Goal: Task Accomplishment & Management: Complete application form

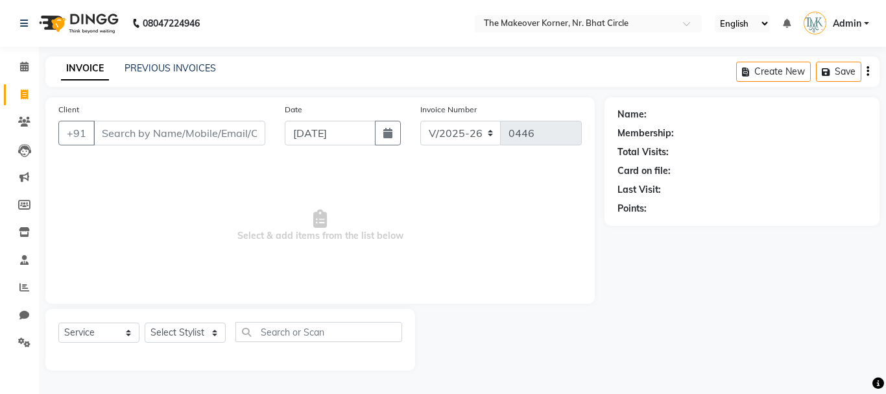
select select "5477"
select select "service"
click at [187, 335] on select "Select Stylist Admin [PERSON_NAME] [PERSON_NAME] [PERSON_NAME]" at bounding box center [185, 332] width 81 height 20
select select "36755"
click at [145, 322] on select "Select Stylist Admin [PERSON_NAME] [PERSON_NAME] [PERSON_NAME]" at bounding box center [185, 332] width 81 height 20
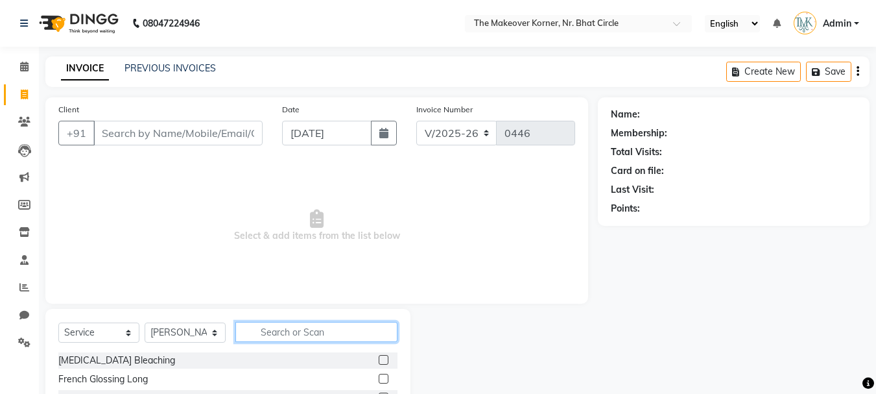
click at [247, 329] on input "text" at bounding box center [316, 332] width 162 height 20
type input "c"
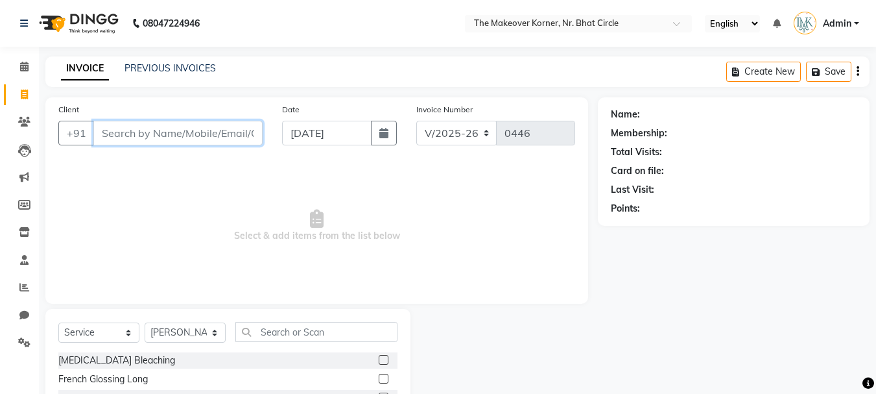
click at [233, 143] on input "Client" at bounding box center [177, 133] width 169 height 25
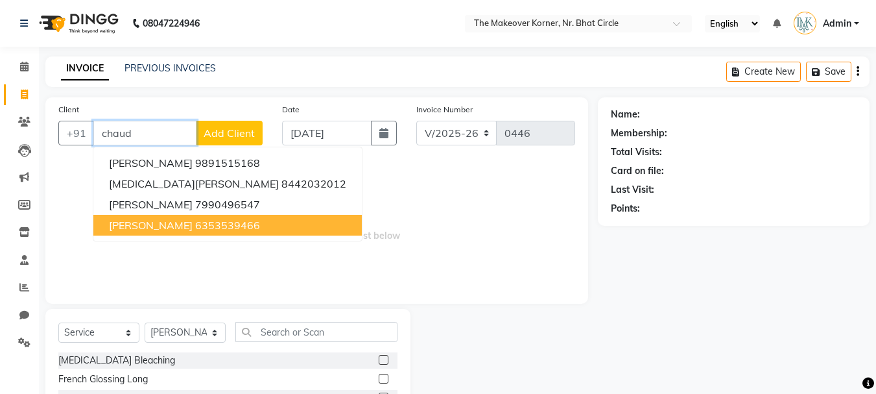
click at [193, 223] on span "[PERSON_NAME]" at bounding box center [151, 225] width 84 height 13
type input "6353539466"
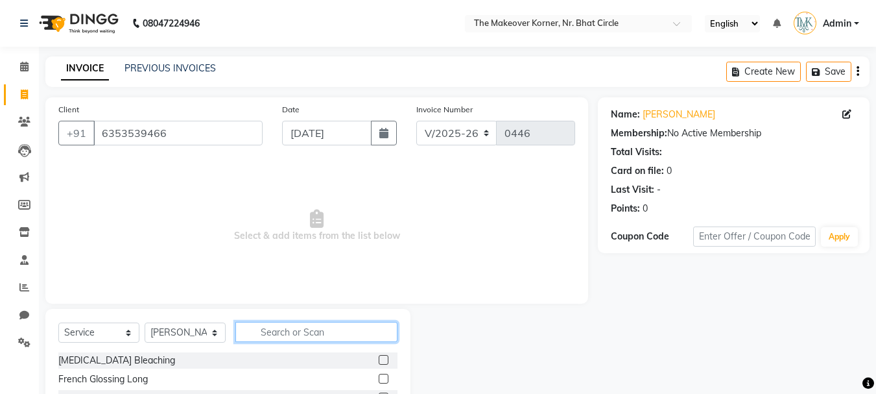
click at [272, 331] on input "text" at bounding box center [316, 332] width 162 height 20
type input "b"
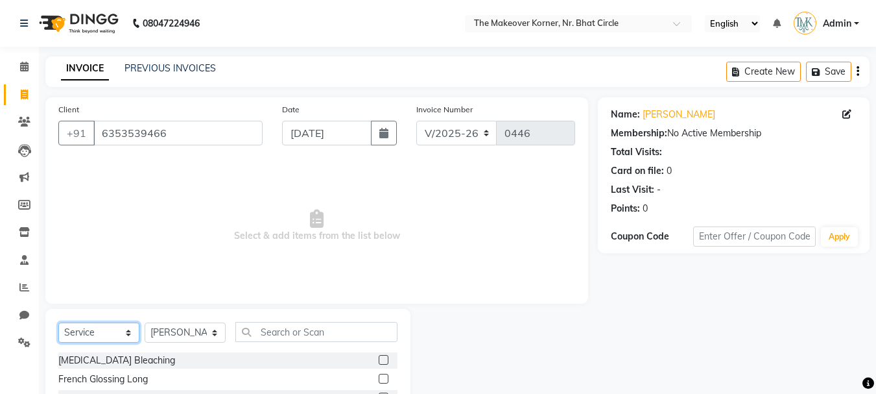
click at [123, 329] on select "Select Service Product Membership Package Voucher Prepaid Gift Card" at bounding box center [98, 332] width 81 height 20
select select "product"
click at [58, 322] on select "Select Service Product Membership Package Voucher Prepaid Gift Card" at bounding box center [98, 332] width 81 height 20
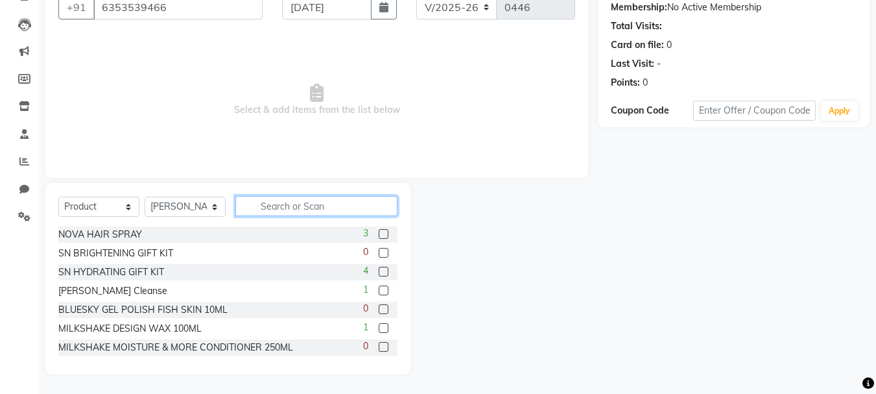
click at [314, 208] on input "text" at bounding box center [316, 206] width 162 height 20
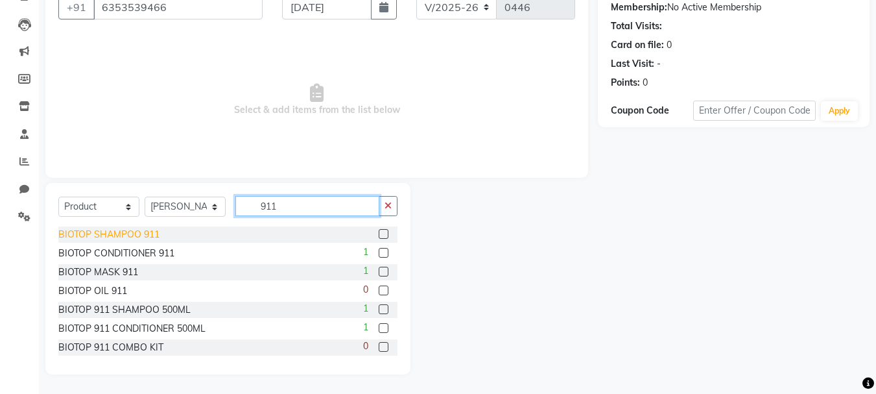
type input "911"
click at [134, 236] on div "BIOTOP SHAMPOO 911" at bounding box center [108, 235] width 101 height 14
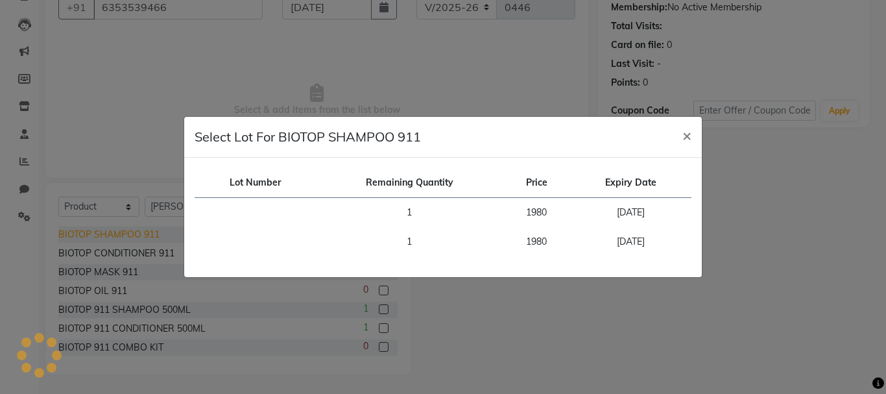
checkbox input "false"
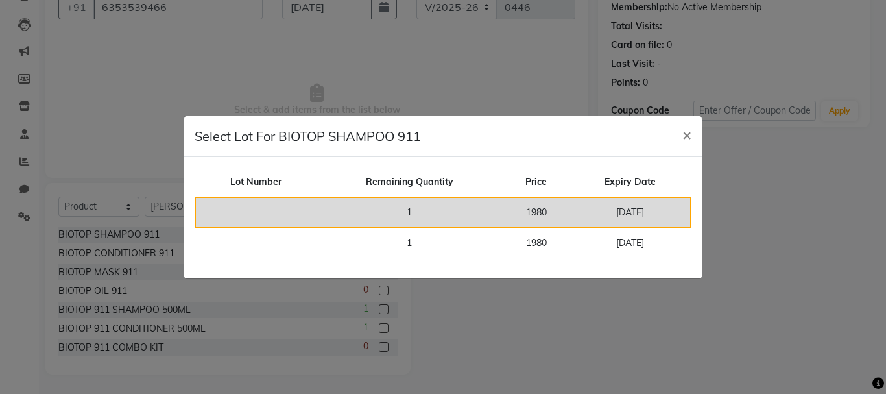
click at [656, 217] on td "[DATE]" at bounding box center [630, 212] width 121 height 30
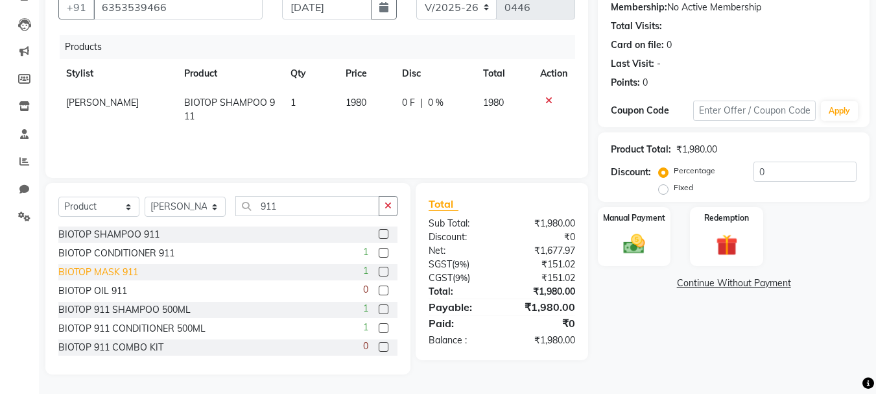
click at [120, 265] on div "BIOTOP MASK 911" at bounding box center [98, 272] width 80 height 14
checkbox input "false"
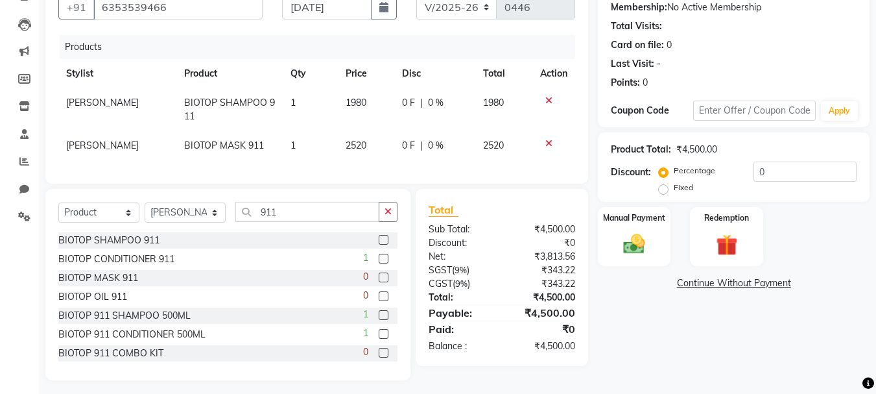
click at [317, 232] on div "Select Service Product Membership Package Voucher Prepaid Gift Card Select Styl…" at bounding box center [227, 217] width 339 height 30
click at [318, 221] on input "911" at bounding box center [307, 212] width 144 height 20
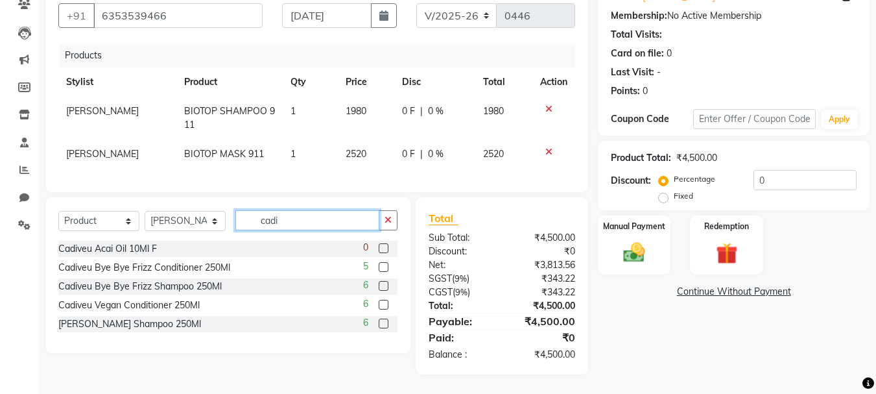
click at [338, 219] on input "cadi" at bounding box center [307, 220] width 144 height 20
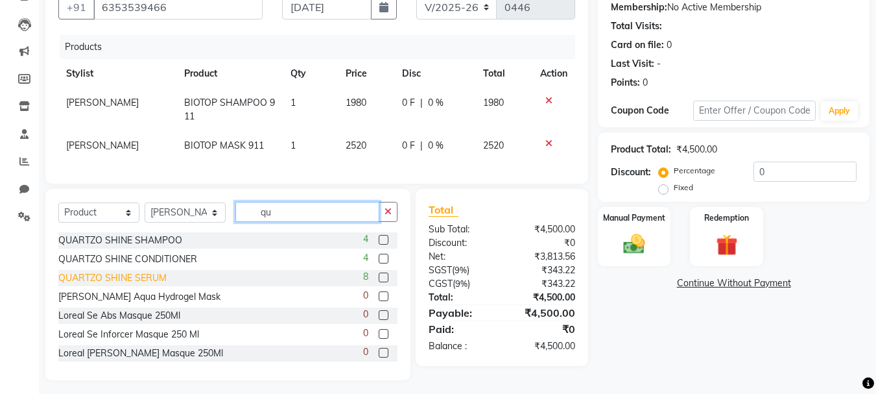
type input "qu"
click at [138, 285] on div "QUARTZO SHINE SERUM" at bounding box center [112, 278] width 108 height 14
checkbox input "false"
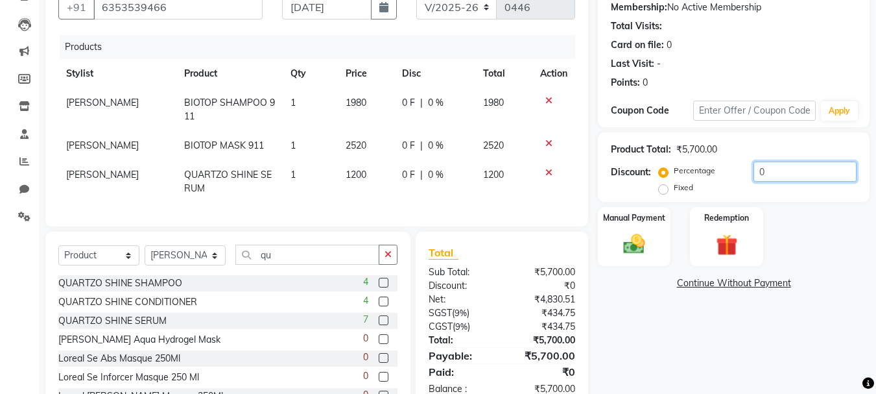
click at [759, 176] on input "0" at bounding box center [805, 171] width 103 height 20
type input "15"
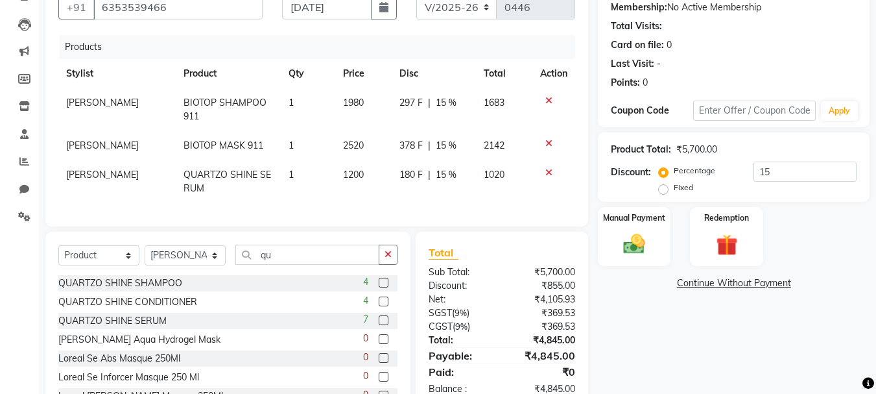
click at [612, 350] on div "Name: [PERSON_NAME] Membership: No Active Membership Total Visits: Card on file…" at bounding box center [738, 196] width 281 height 451
click at [823, 178] on input "15" at bounding box center [805, 171] width 103 height 20
click at [684, 287] on link "Continue Without Payment" at bounding box center [734, 283] width 267 height 14
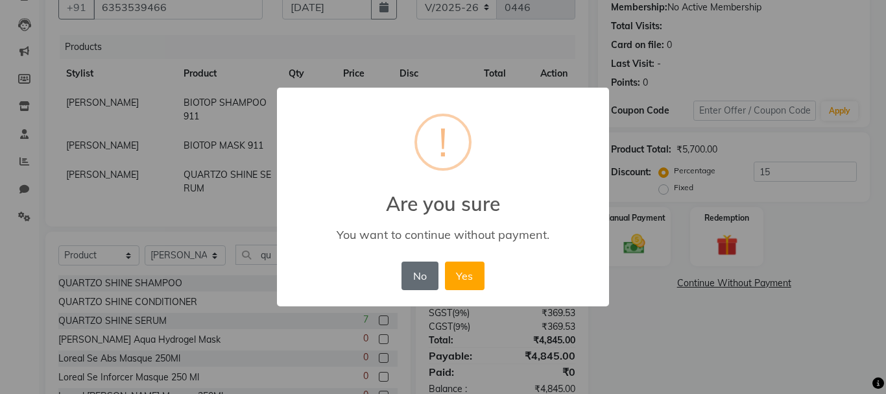
click at [418, 274] on button "No" at bounding box center [419, 275] width 36 height 29
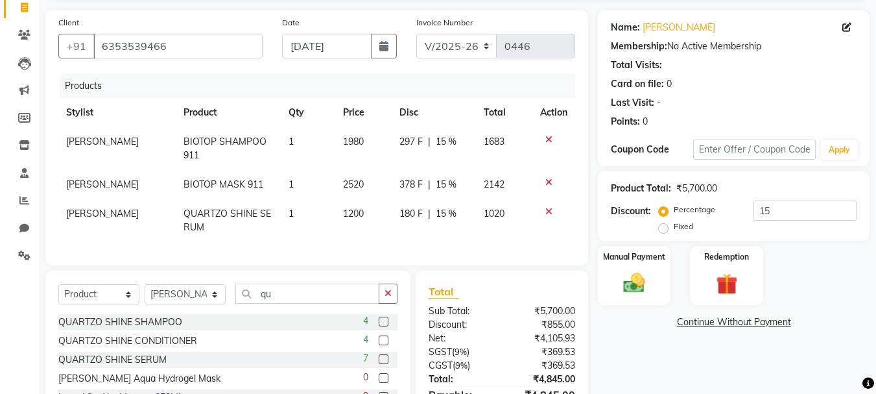
scroll to position [54, 0]
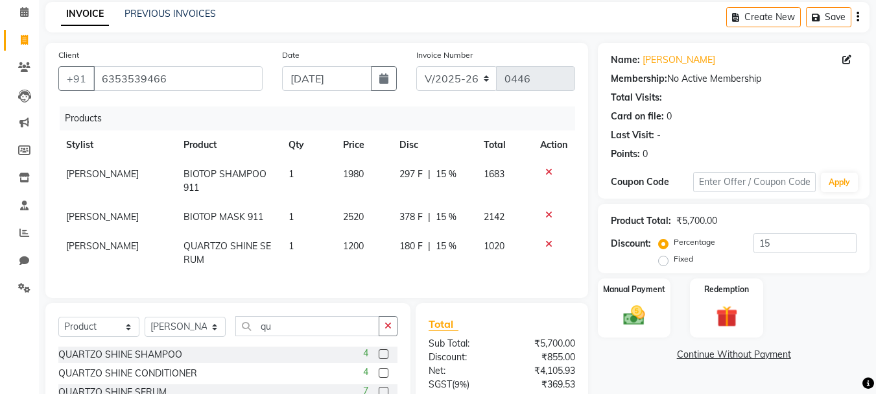
click at [802, 10] on div "Create New Save" at bounding box center [797, 17] width 143 height 30
click at [816, 18] on icon "button" at bounding box center [818, 17] width 13 height 9
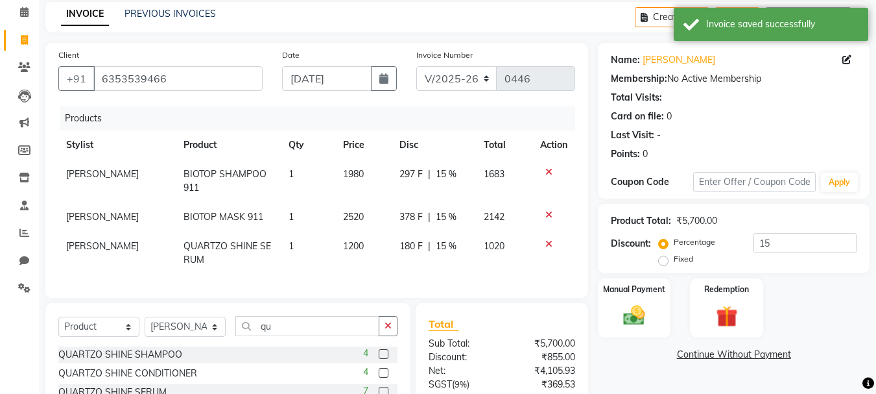
click at [666, 32] on div "Create New Save Open Invoices" at bounding box center [752, 17] width 235 height 30
click at [665, 19] on button "Create New" at bounding box center [672, 17] width 75 height 20
select select "service"
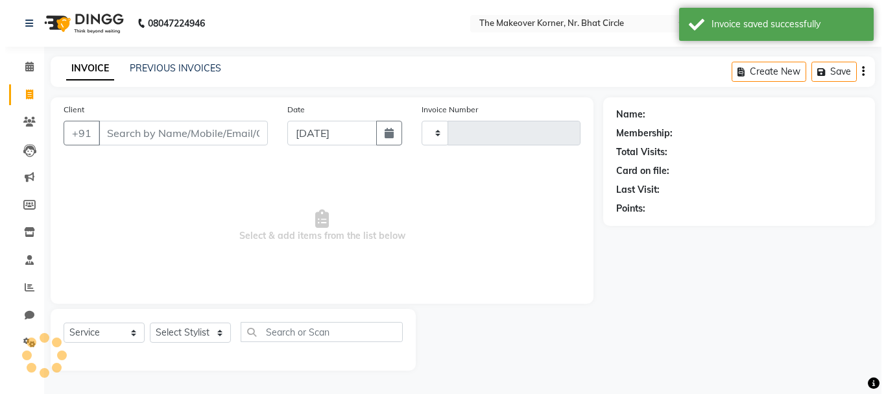
scroll to position [0, 0]
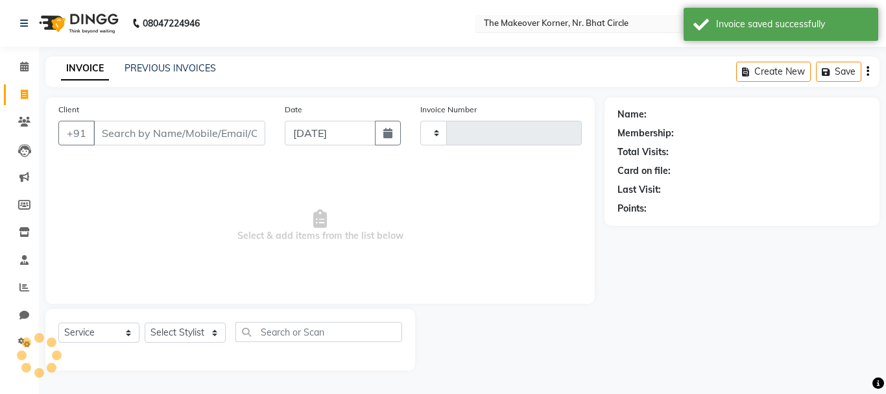
type input "0446"
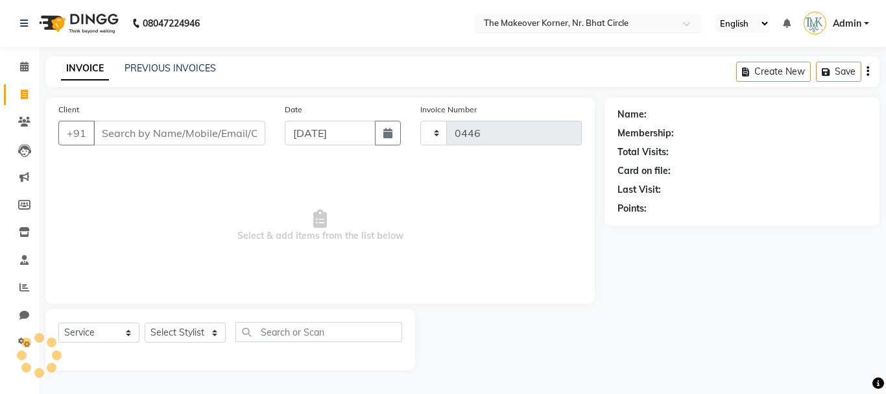
select select "5477"
